Goal: Task Accomplishment & Management: Use online tool/utility

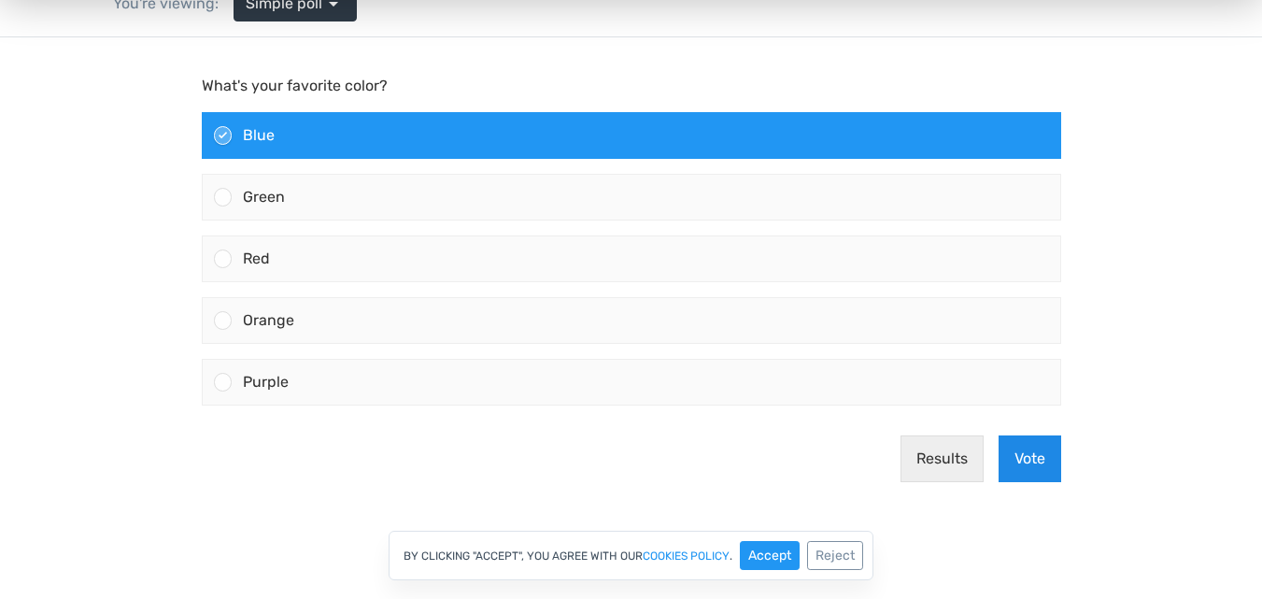
click at [1036, 446] on button "Vote" at bounding box center [1029, 458] width 63 height 47
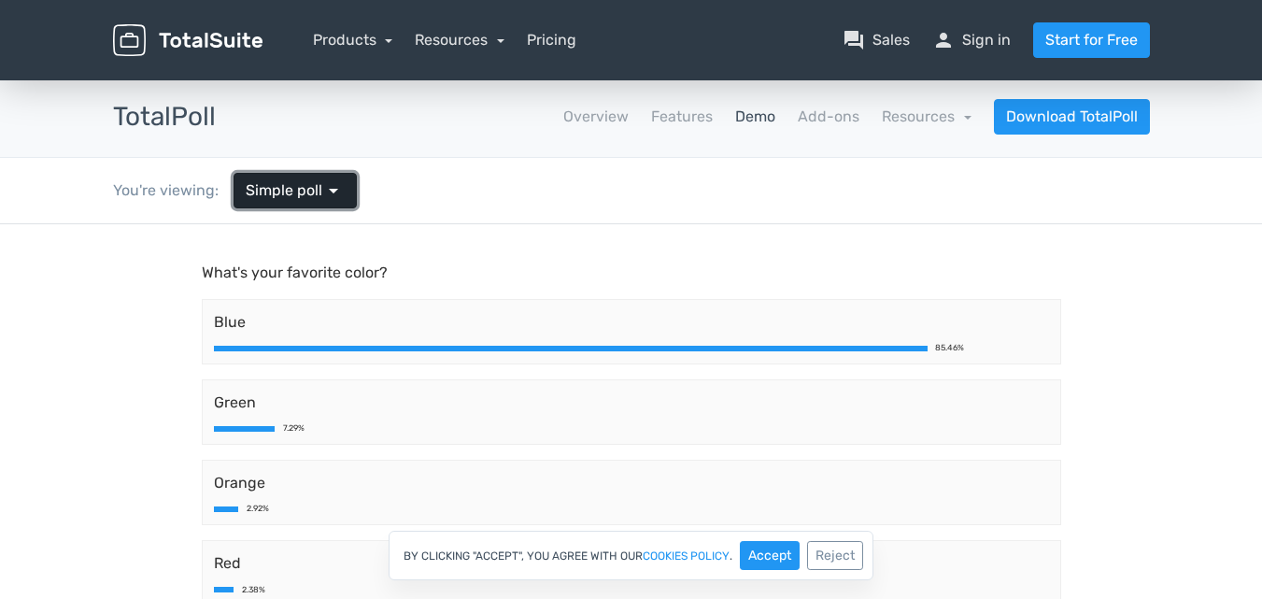
click at [295, 187] on span "Simple poll" at bounding box center [284, 190] width 77 height 22
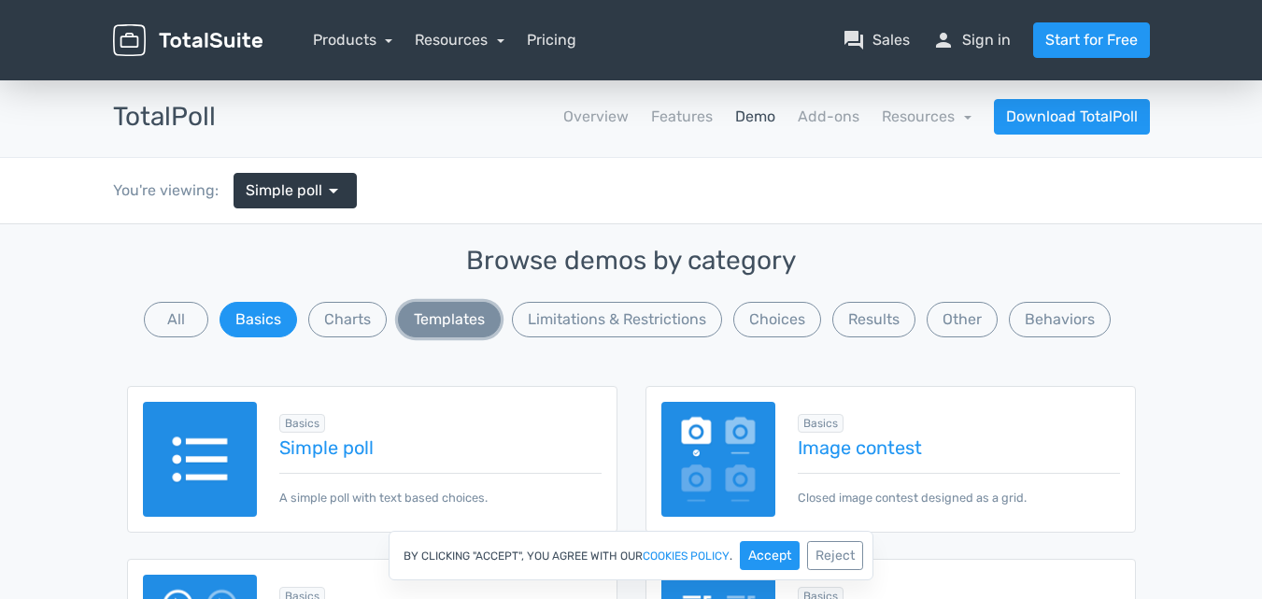
click at [454, 306] on button "Templates" at bounding box center [449, 319] width 103 height 35
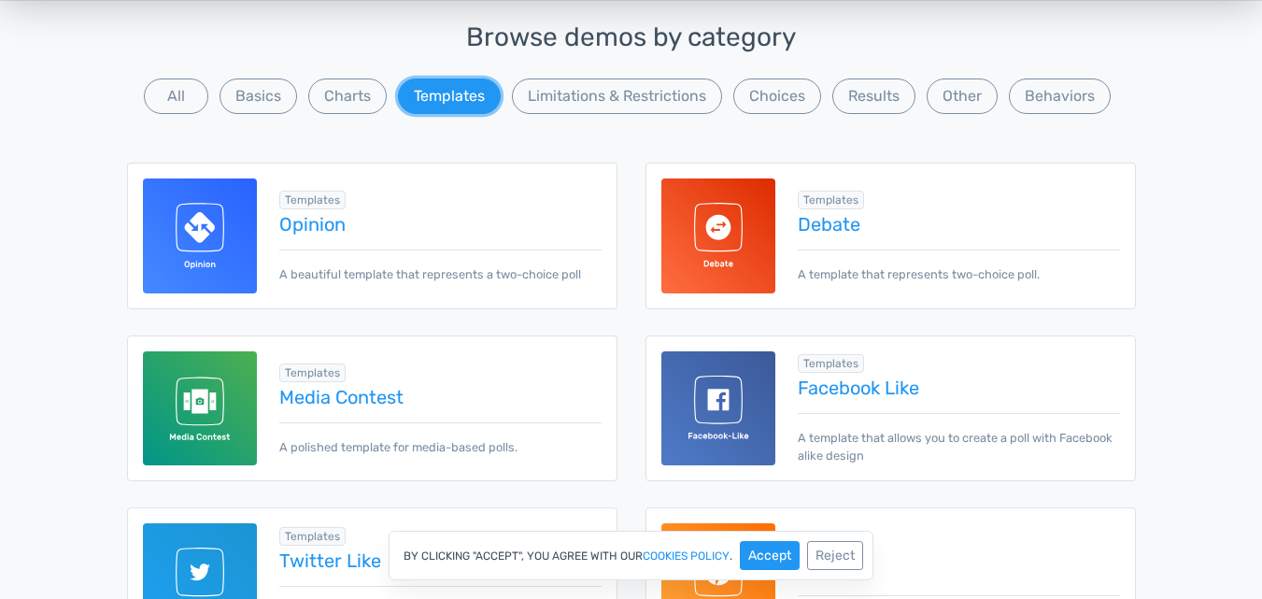
scroll to position [280, 0]
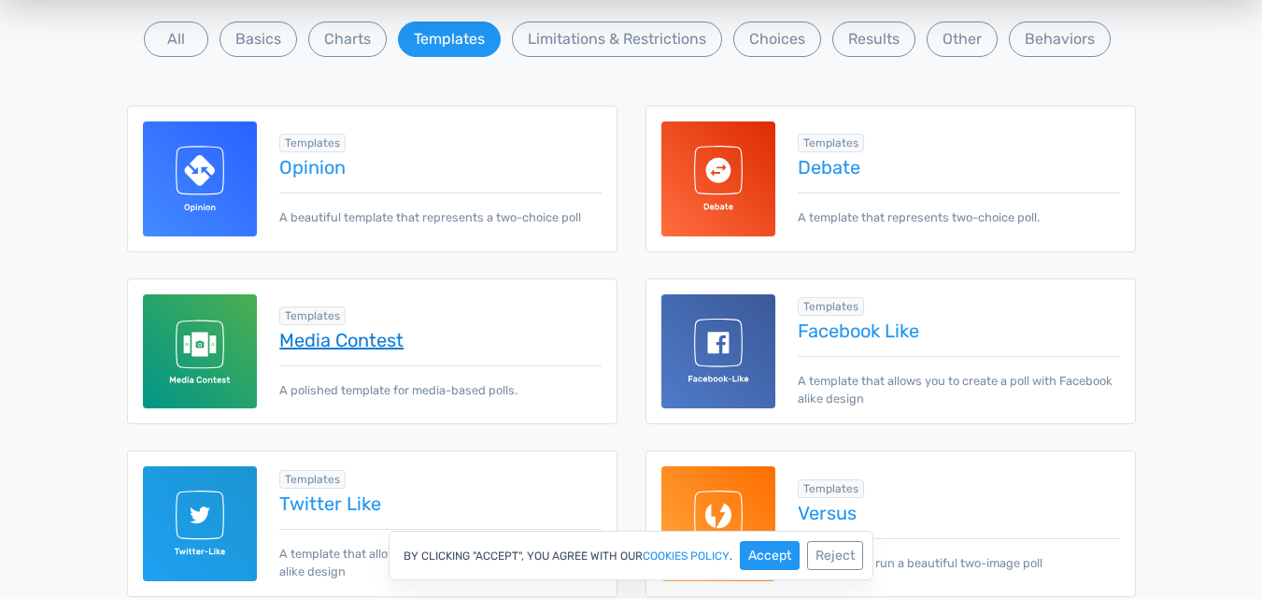
click at [366, 337] on link "Media Contest" at bounding box center [439, 340] width 321 height 21
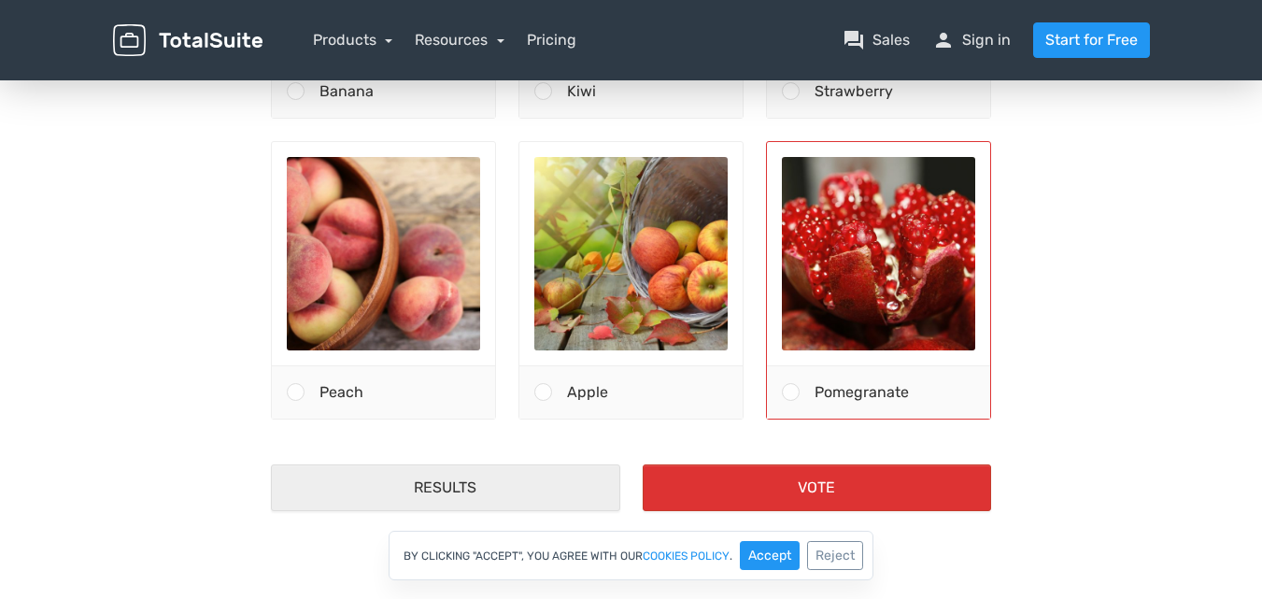
click at [803, 387] on div "Pomegranate" at bounding box center [894, 392] width 191 height 52
click at [791, 392] on input "Pomegranate" at bounding box center [791, 392] width 0 height 0
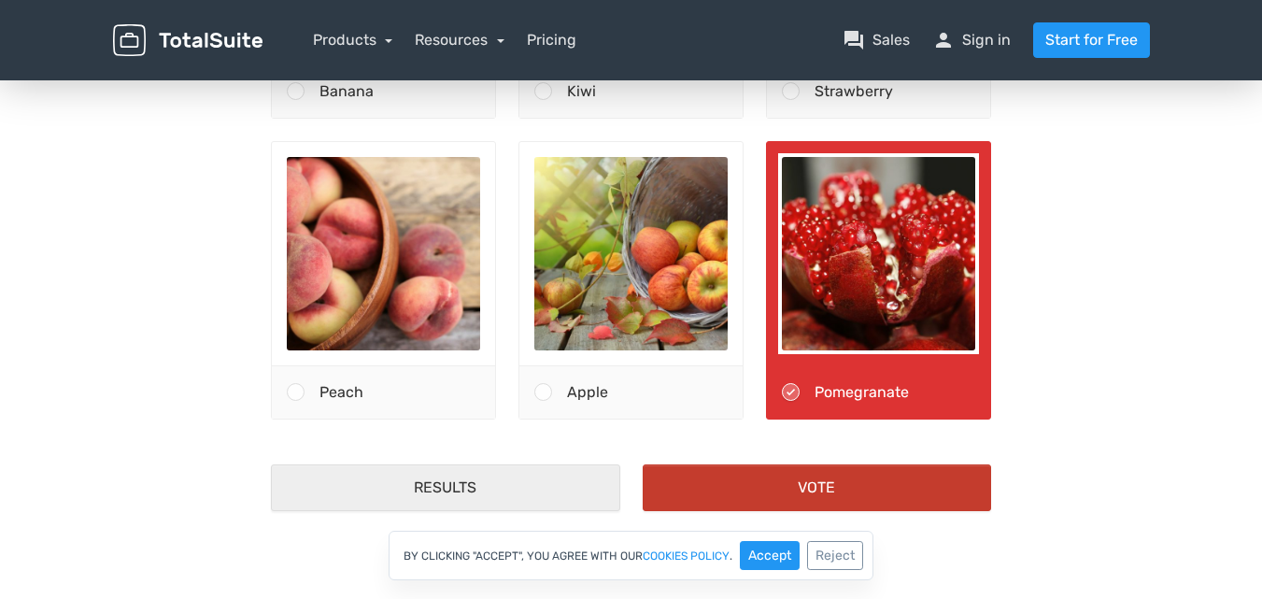
click at [809, 474] on button "Vote" at bounding box center [817, 487] width 348 height 47
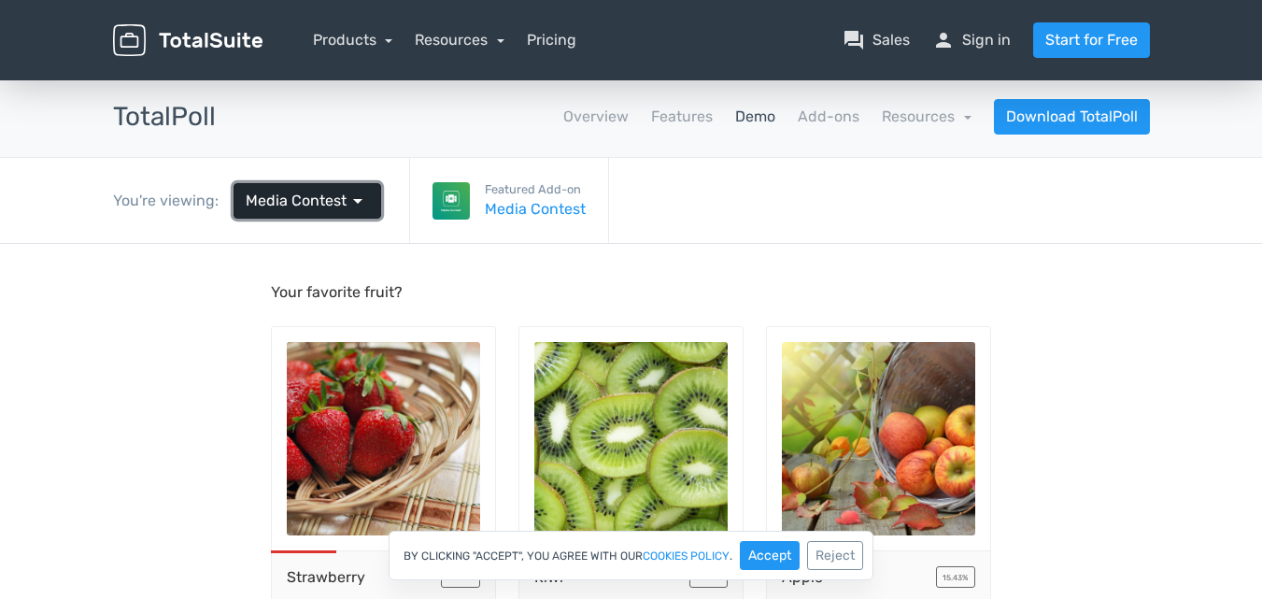
click at [274, 207] on span "Media Contest" at bounding box center [296, 201] width 101 height 22
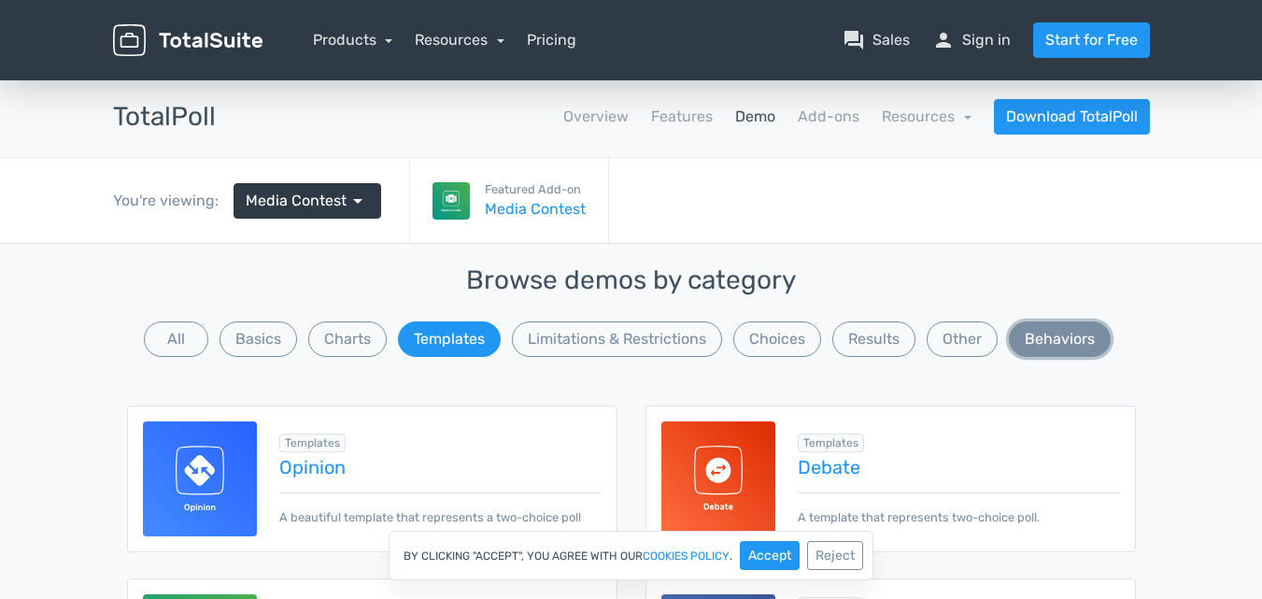
click at [1037, 336] on button "Behaviors" at bounding box center [1060, 338] width 102 height 35
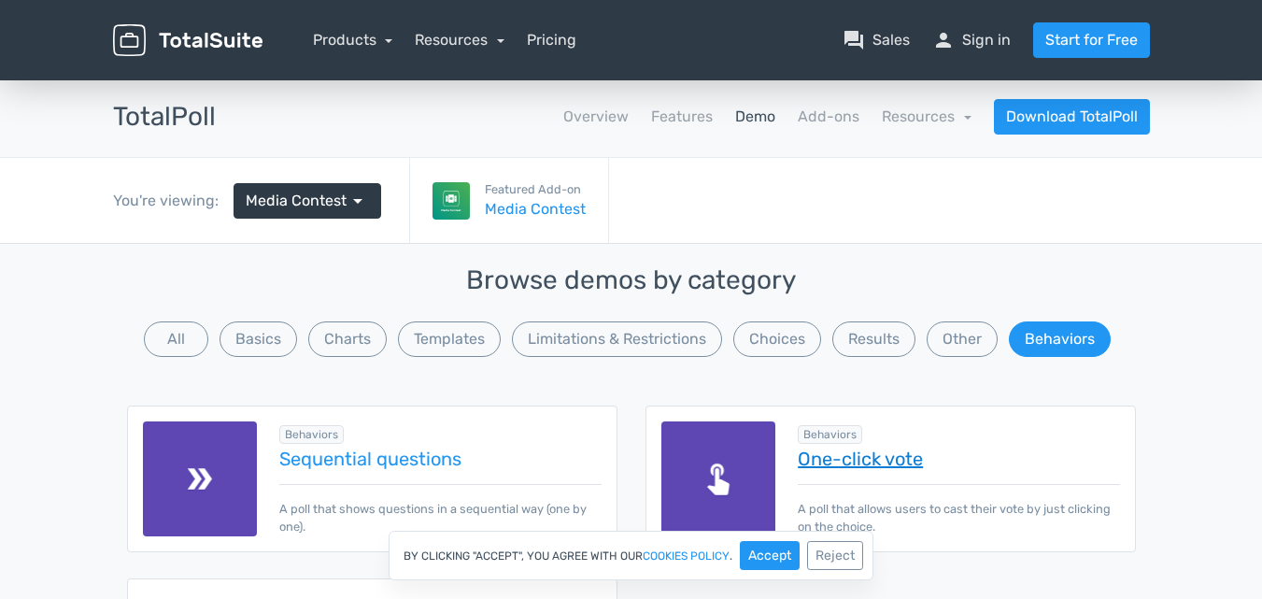
click at [819, 463] on link "One-click vote" at bounding box center [958, 458] width 321 height 21
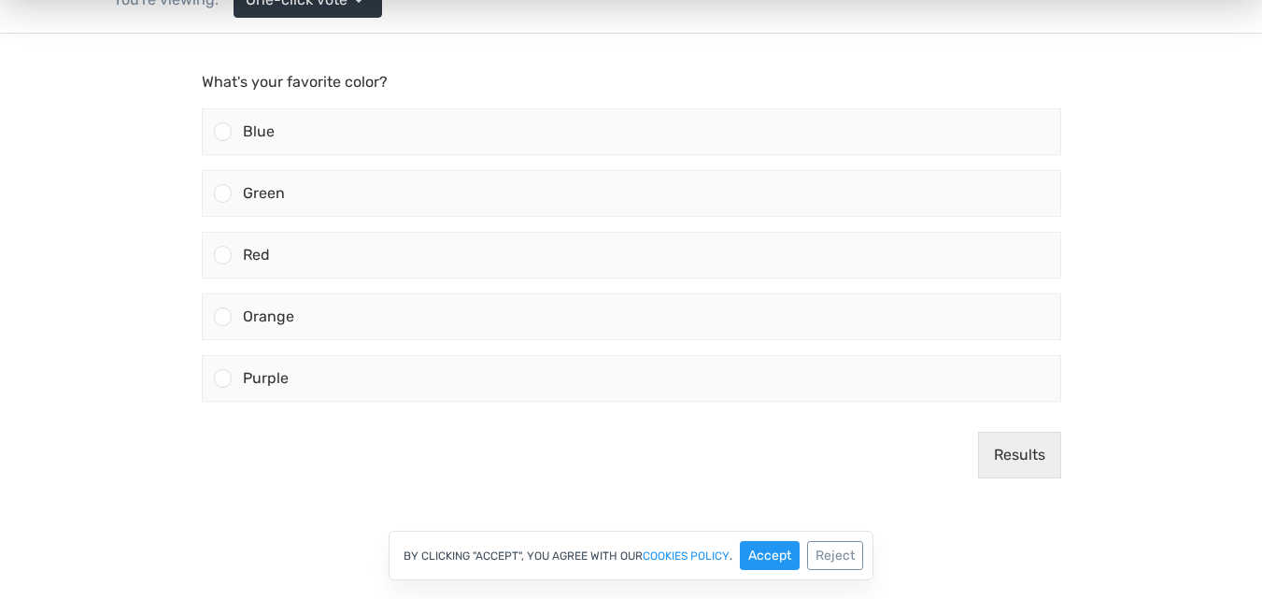
scroll to position [99, 0]
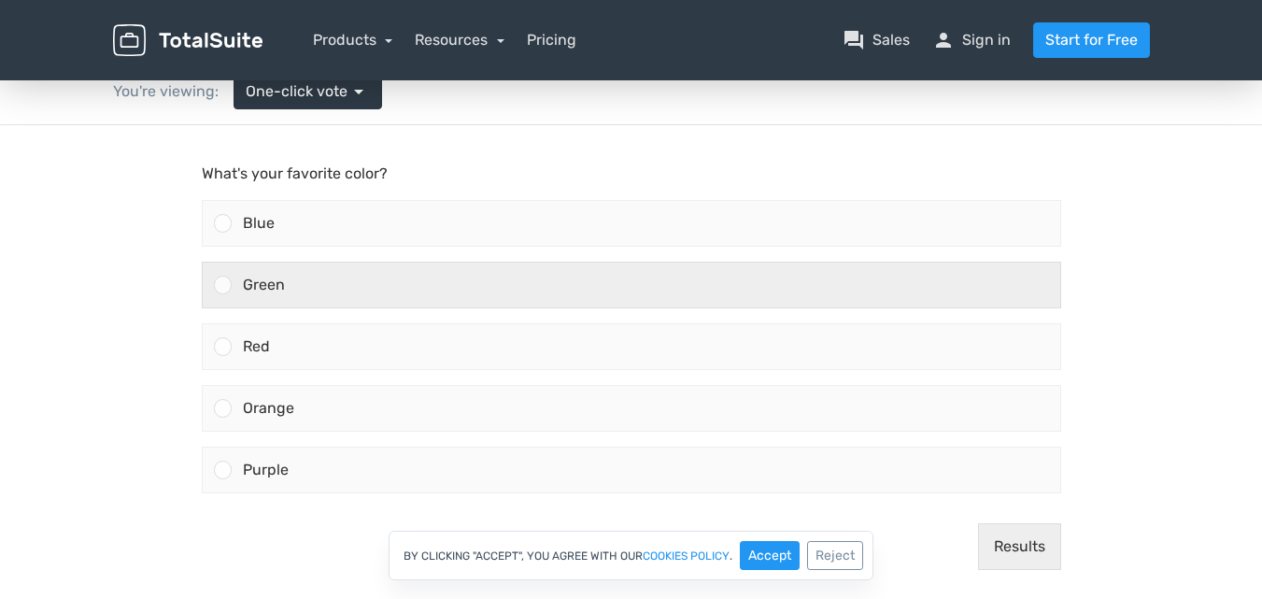
click at [408, 295] on div "Green" at bounding box center [646, 284] width 828 height 45
click at [222, 285] on input "Green" at bounding box center [222, 285] width 0 height 0
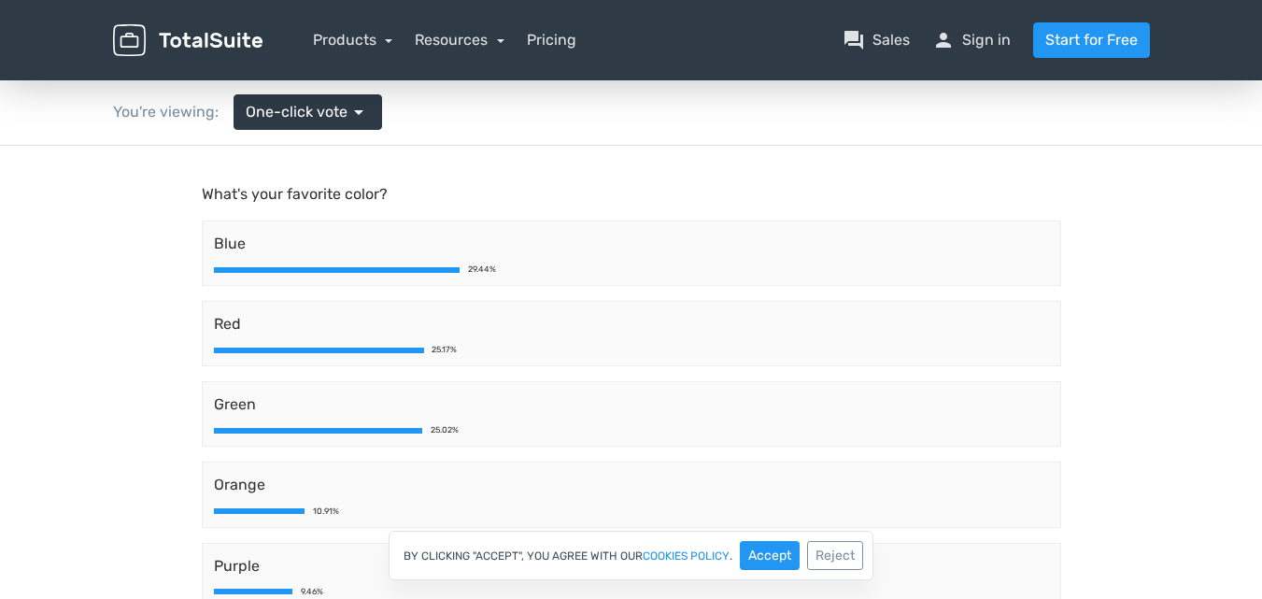
scroll to position [0, 0]
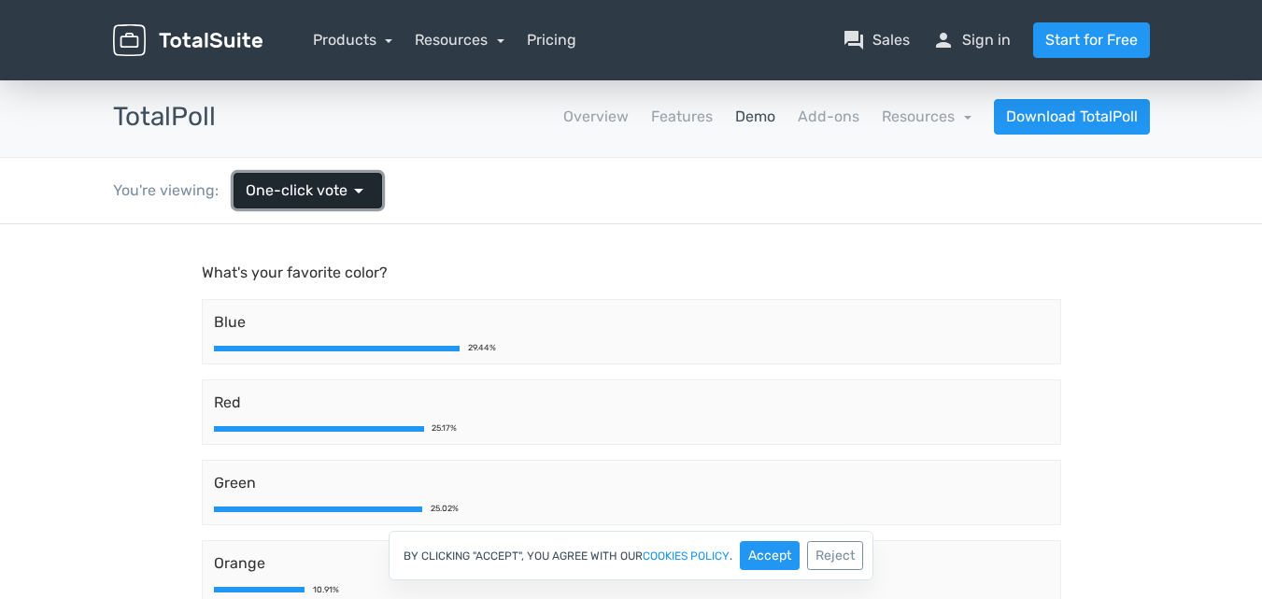
click at [285, 183] on span "One-click vote" at bounding box center [297, 190] width 102 height 22
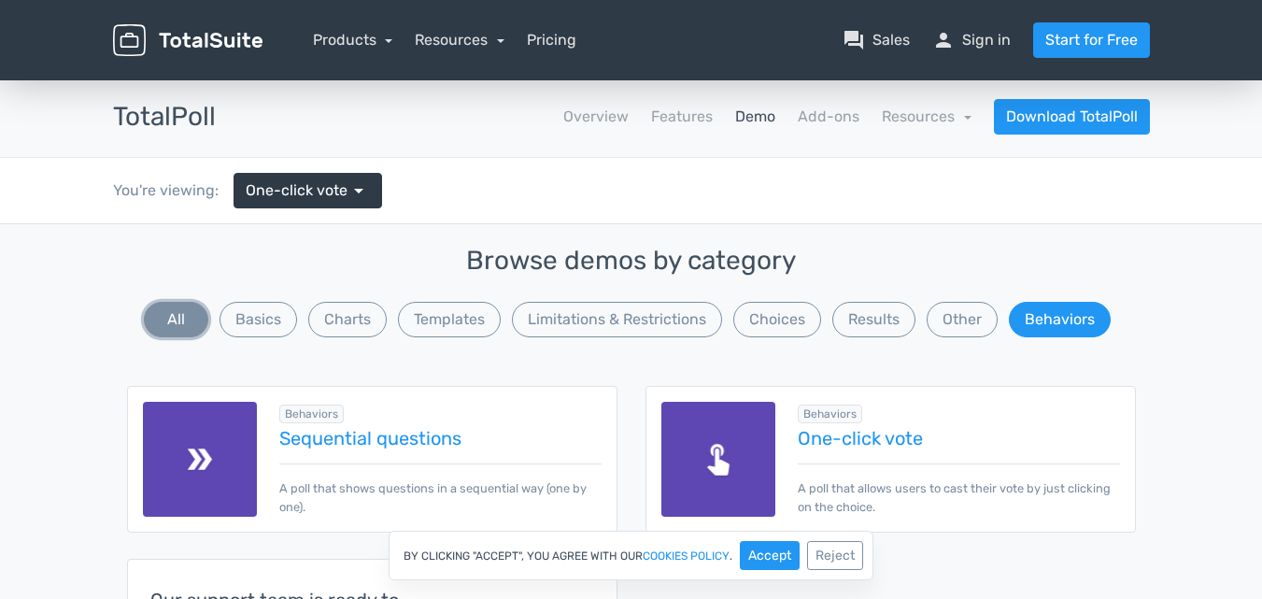
click at [173, 322] on button "All" at bounding box center [176, 319] width 64 height 35
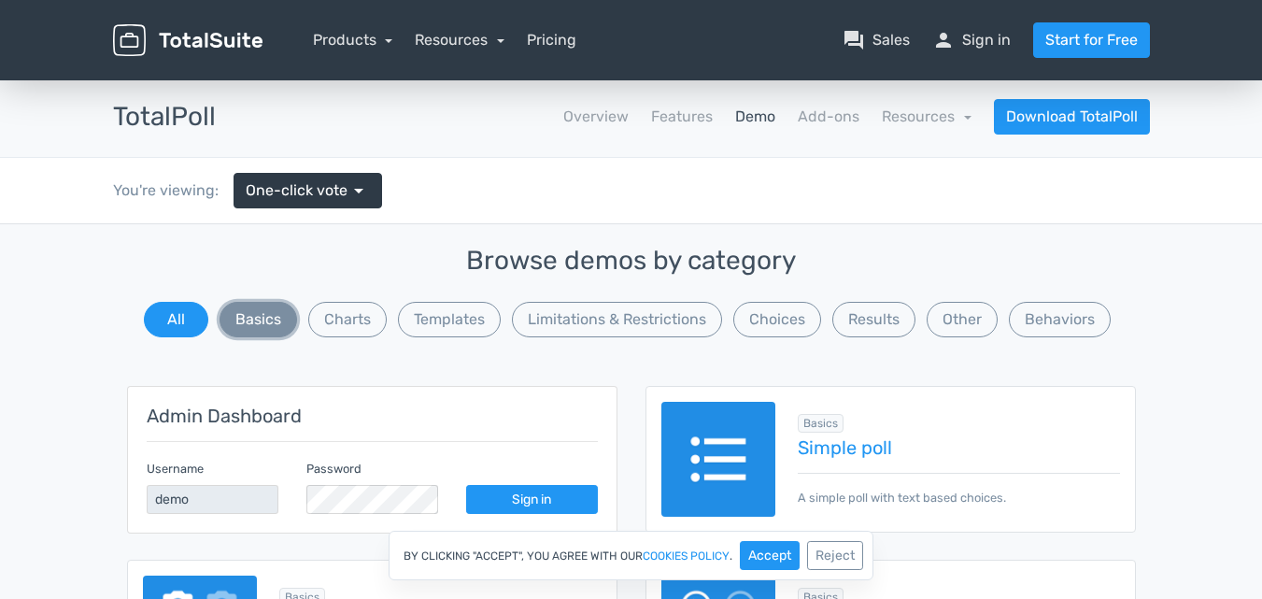
click at [232, 317] on button "Basics" at bounding box center [258, 319] width 78 height 35
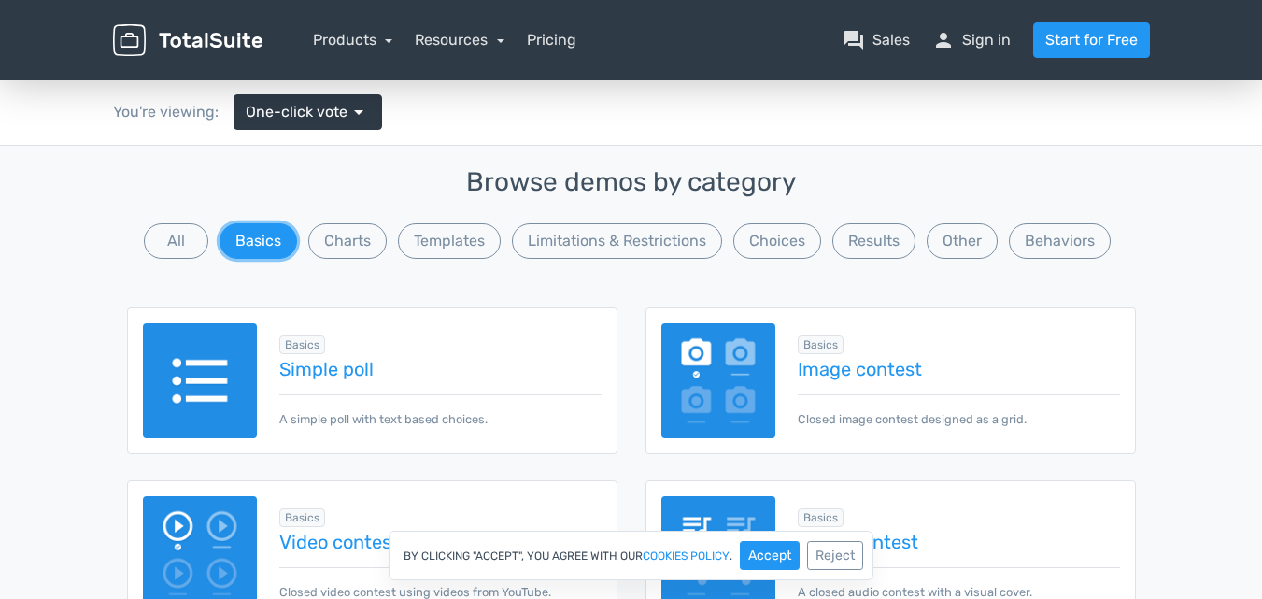
scroll to position [71, 0]
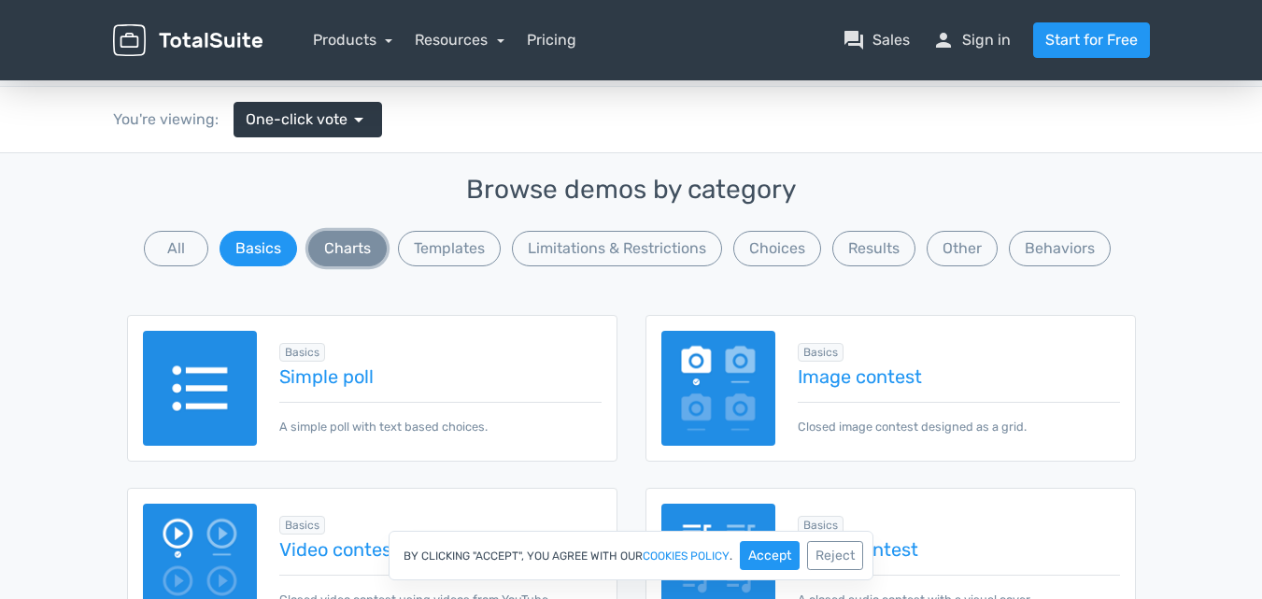
click at [321, 248] on button "Charts" at bounding box center [347, 248] width 78 height 35
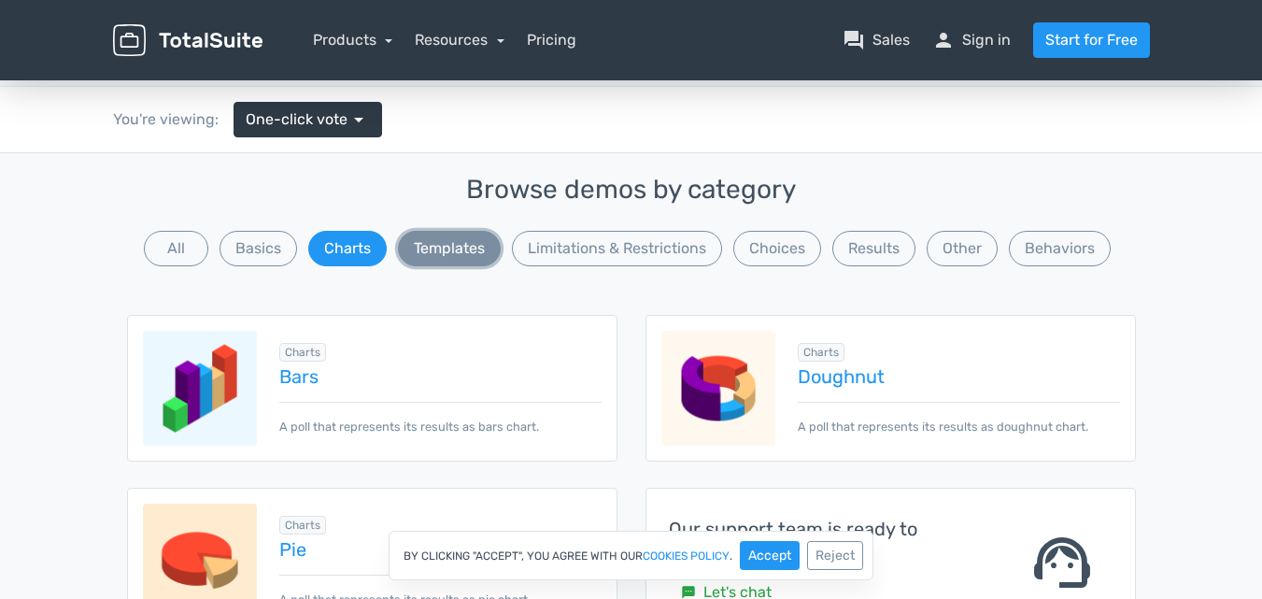
click at [444, 248] on button "Templates" at bounding box center [449, 248] width 103 height 35
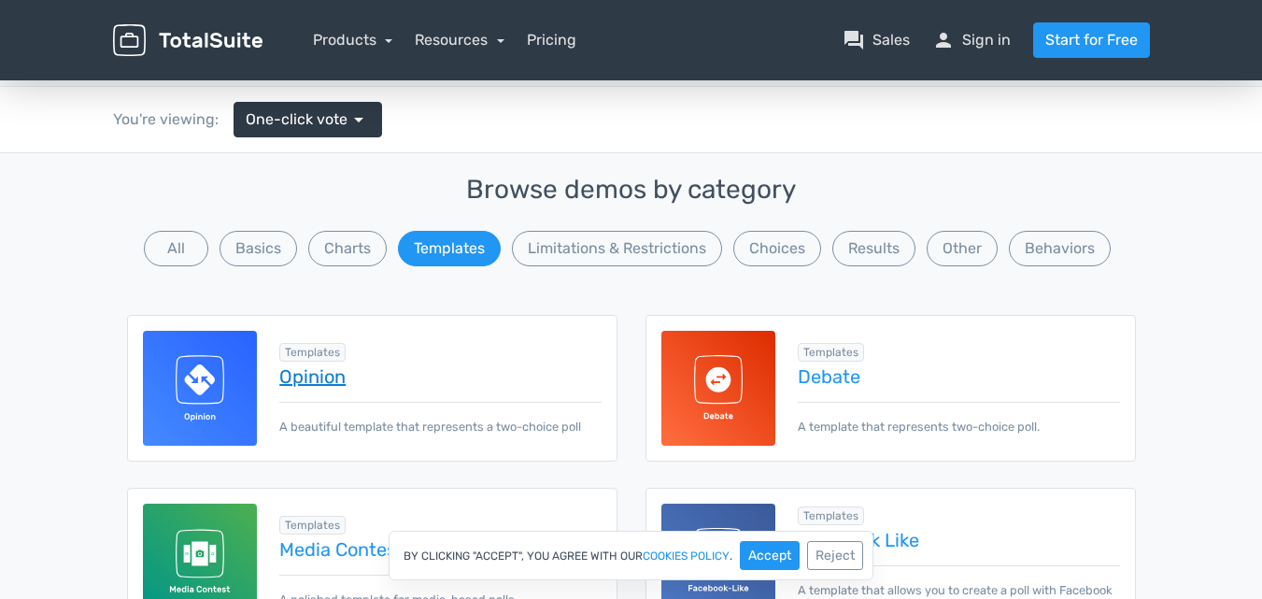
click at [318, 377] on link "Opinion" at bounding box center [439, 376] width 321 height 21
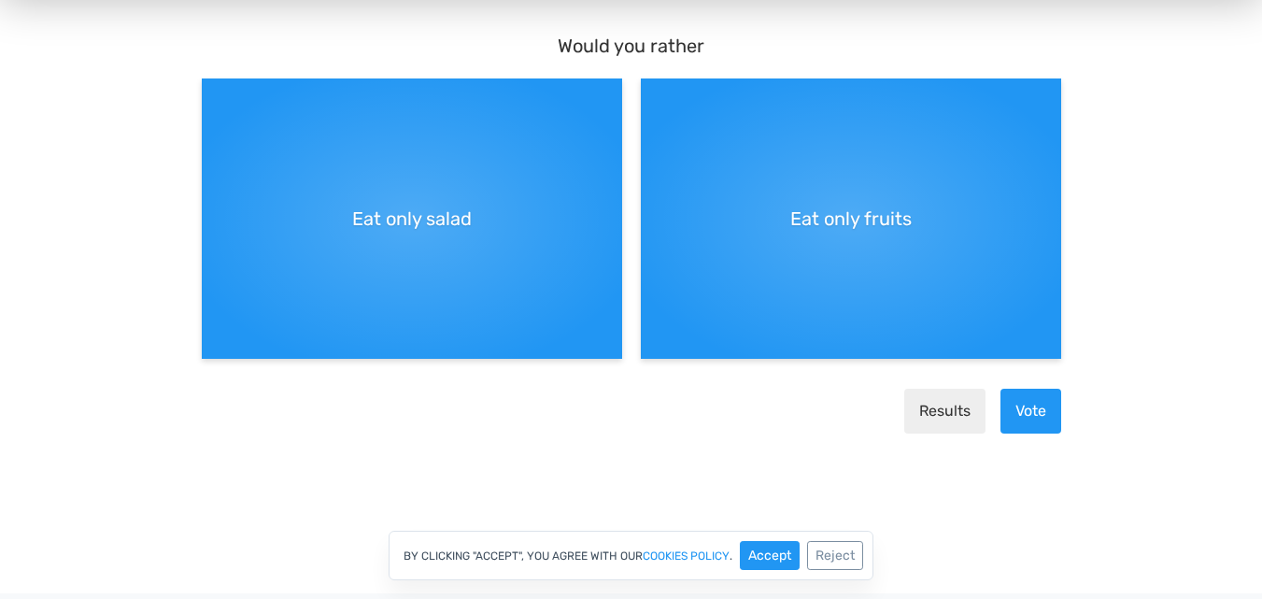
scroll to position [251, 0]
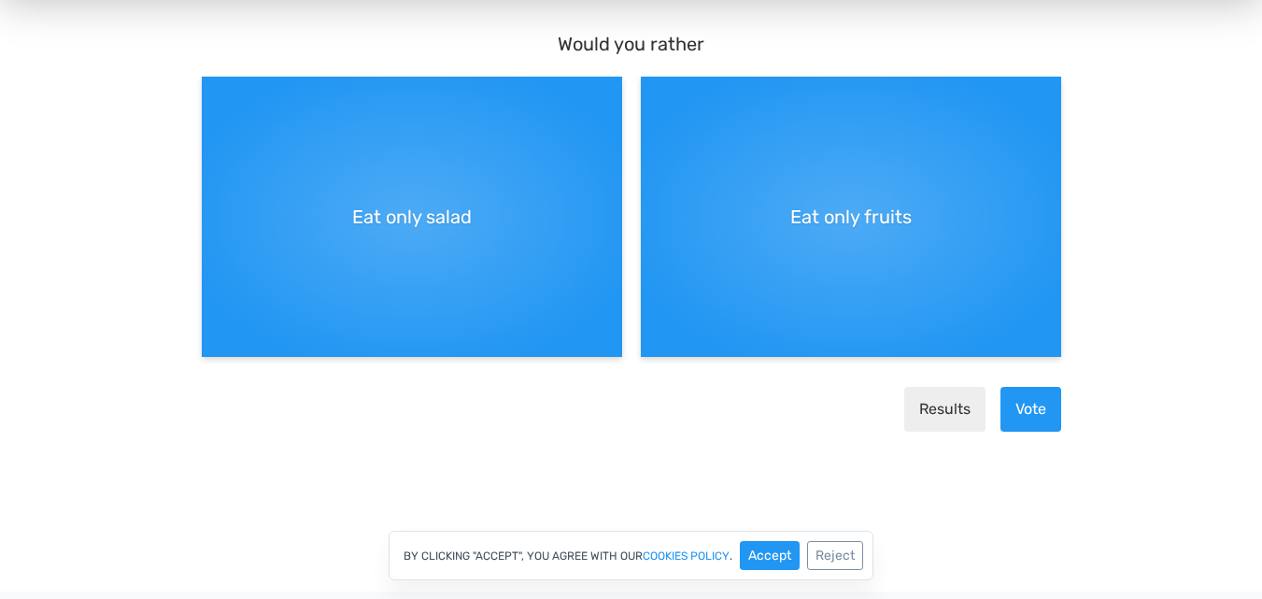
drag, startPoint x: 1267, startPoint y: 183, endPoint x: 1263, endPoint y: 288, distance: 104.7
click at [1261, 288] on html "menu Products TotalPoll WordPress Poll and Contest Plugin TotalContest Sales" at bounding box center [631, 48] width 1262 height 599
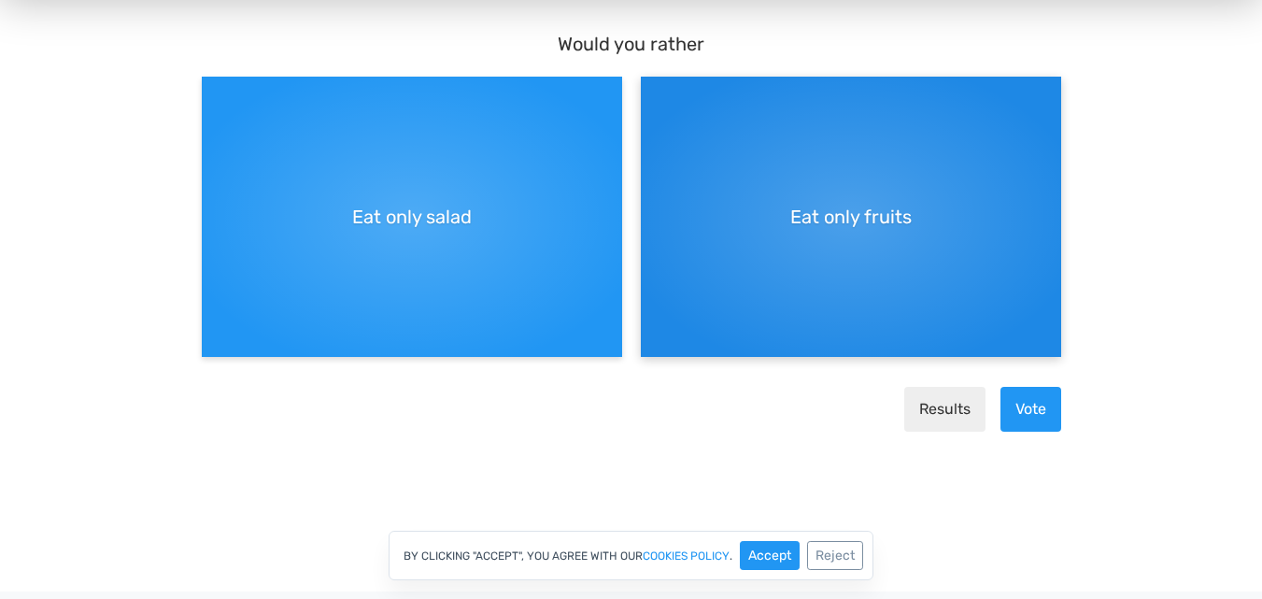
click at [972, 213] on div "Eat only fruits" at bounding box center [851, 218] width 420 height 280
click at [653, 99] on input "Eat only fruits" at bounding box center [647, 93] width 12 height 12
radio input "true"
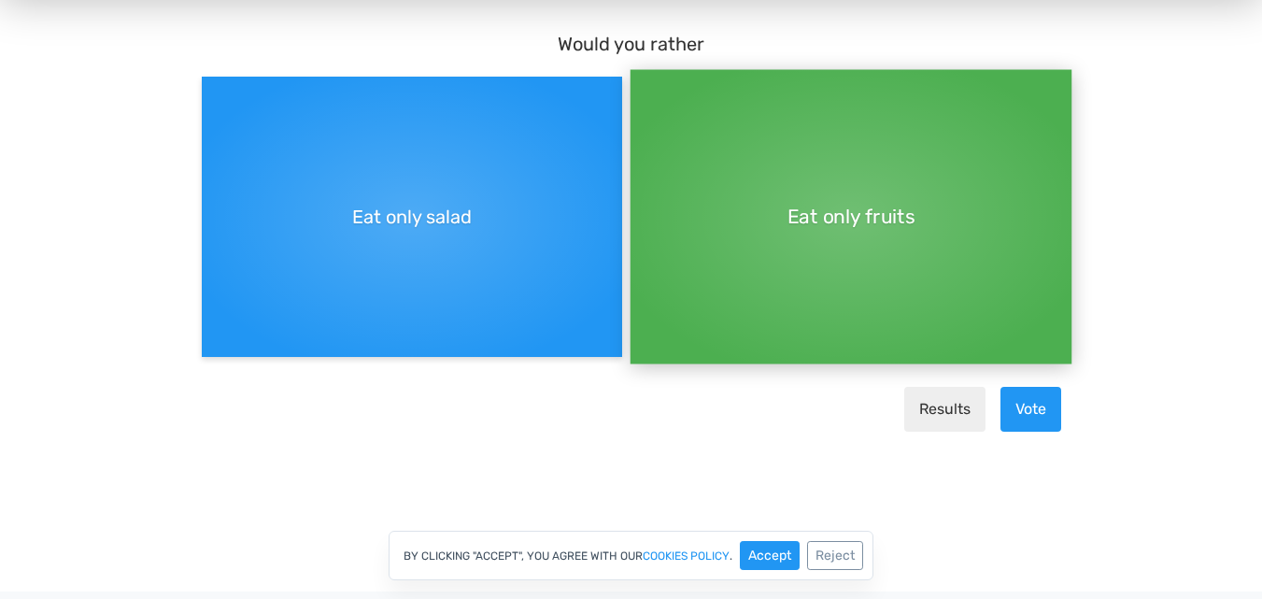
scroll to position [16, 0]
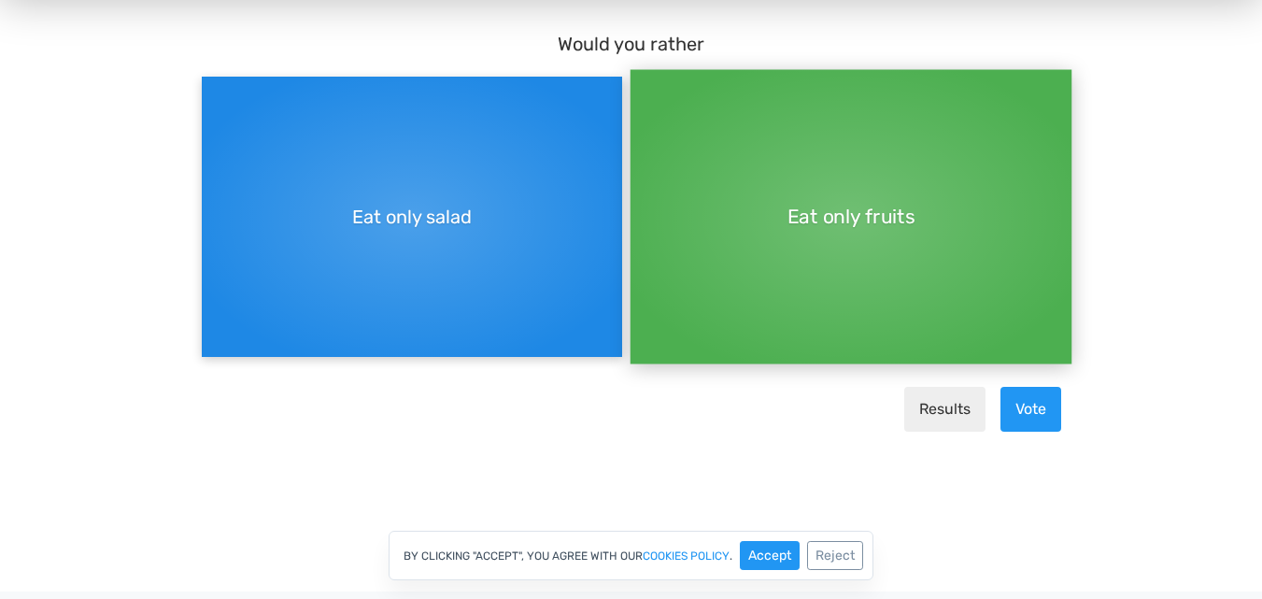
click at [521, 260] on div "Eat only salad" at bounding box center [412, 218] width 420 height 280
click at [214, 99] on input "Eat only salad" at bounding box center [208, 93] width 12 height 12
radio input "true"
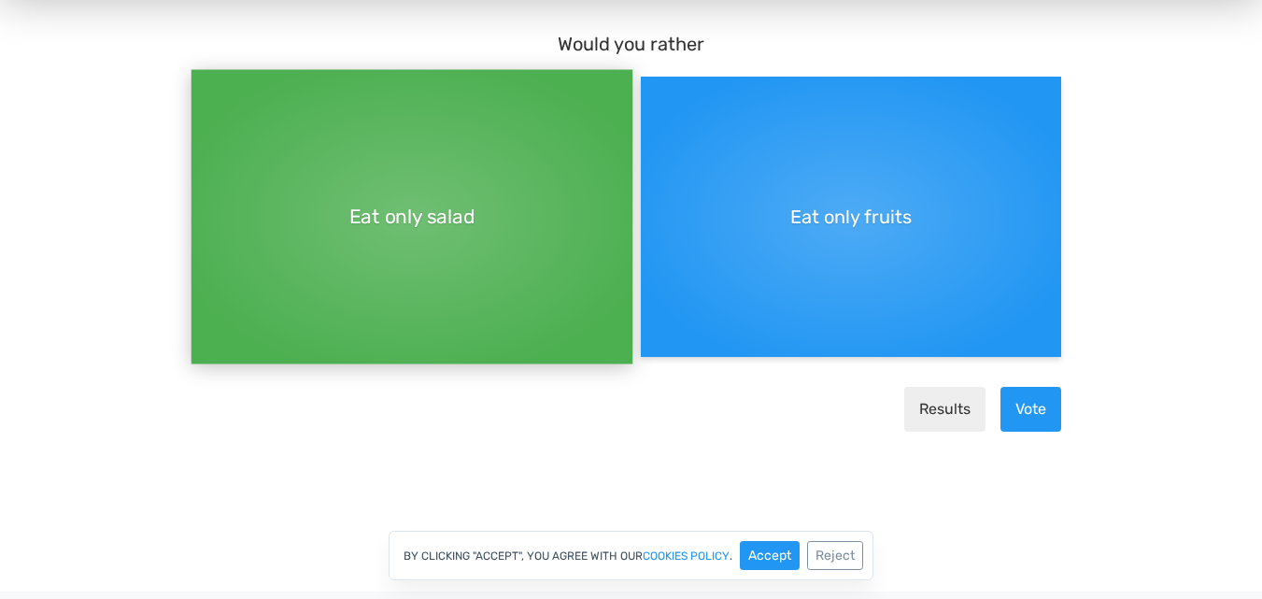
scroll to position [0, 0]
